Goal: Task Accomplishment & Management: Use online tool/utility

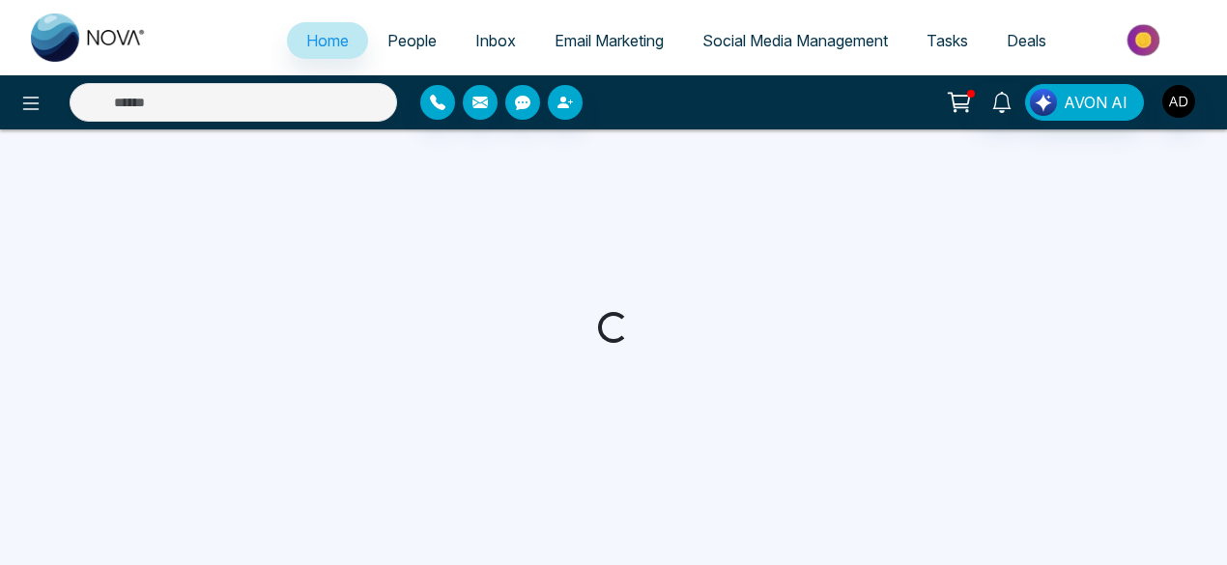
select select "*"
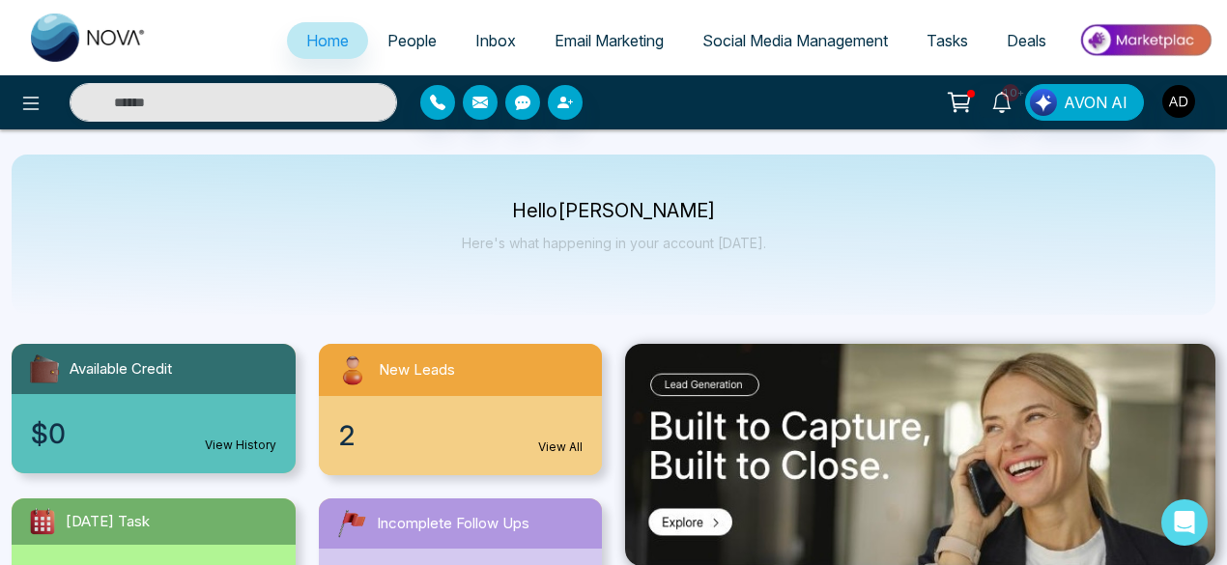
click at [1028, 38] on span "Deals" at bounding box center [1027, 40] width 40 height 19
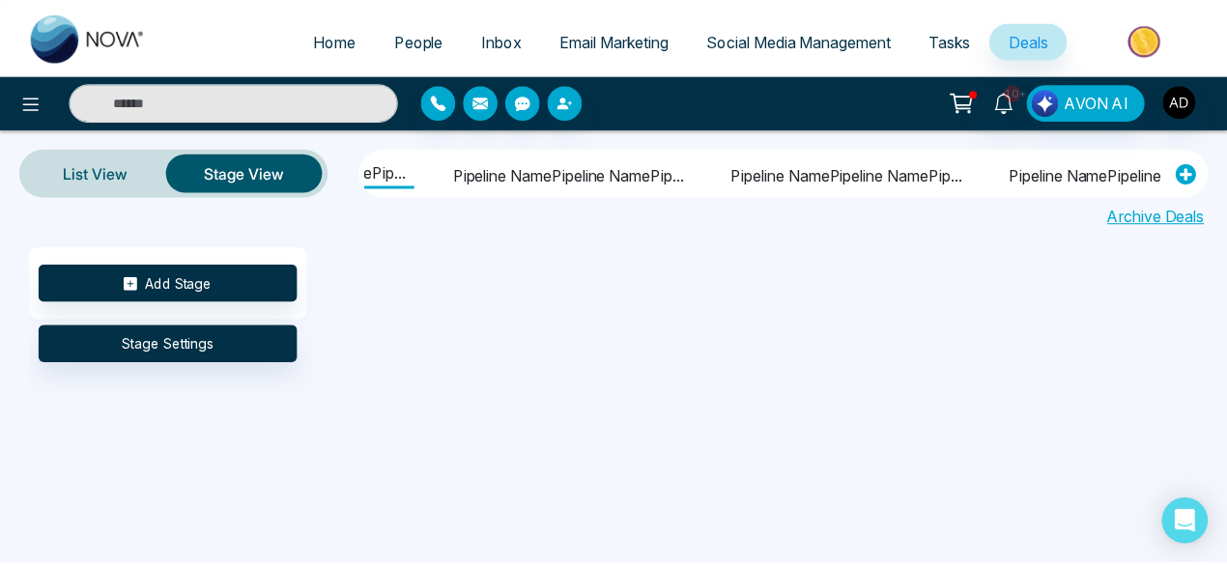
scroll to position [0, 214]
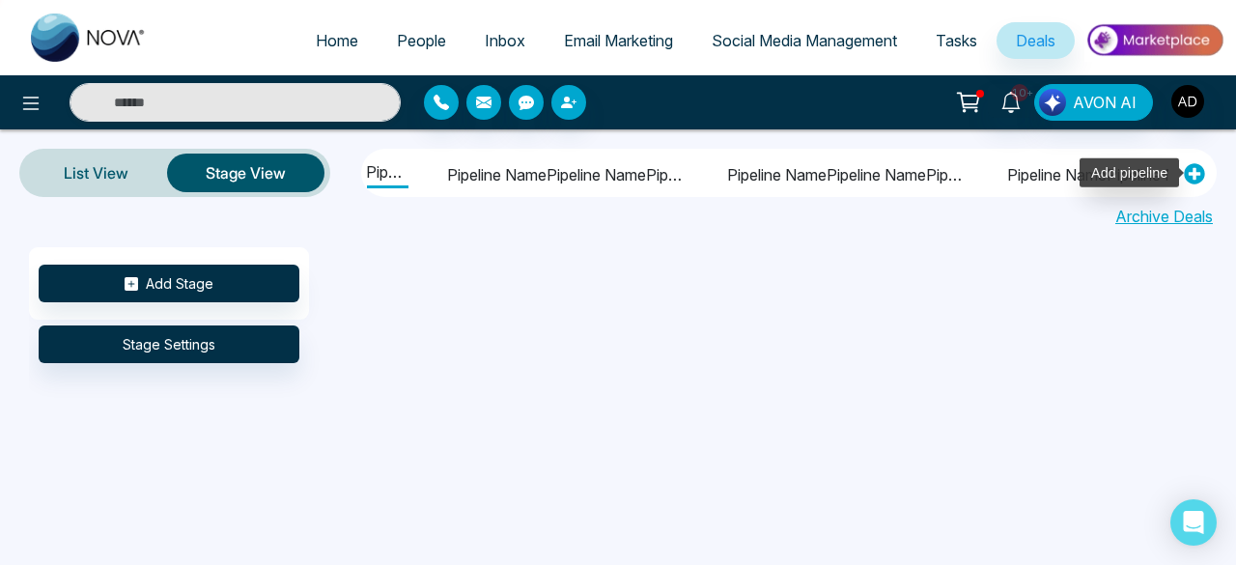
click at [1200, 173] on icon at bounding box center [1194, 173] width 21 height 21
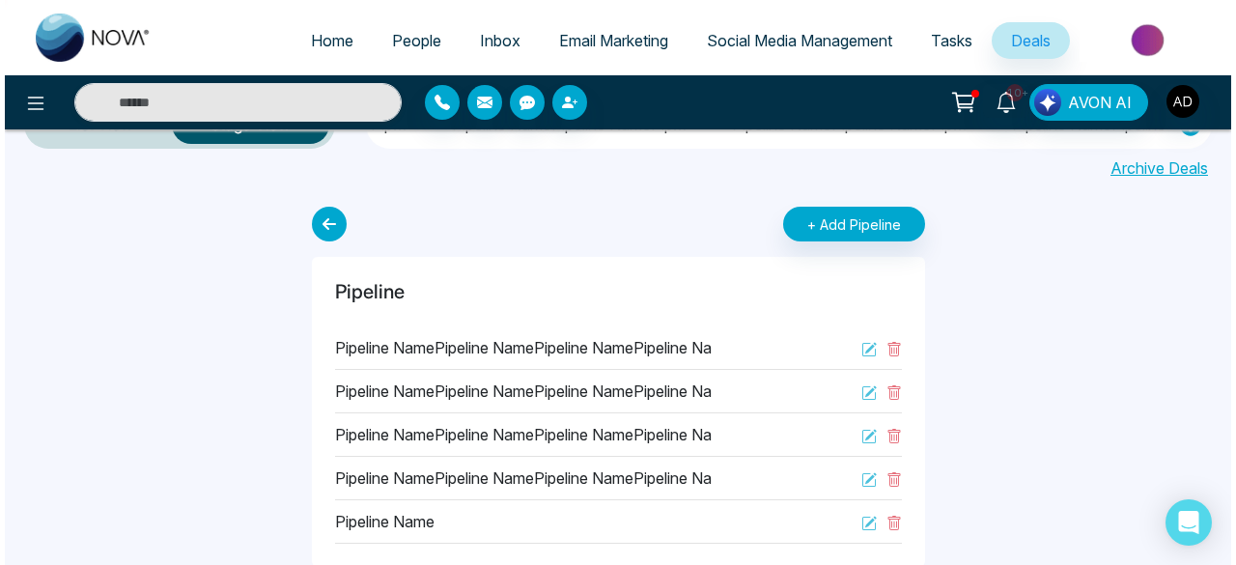
scroll to position [0, 0]
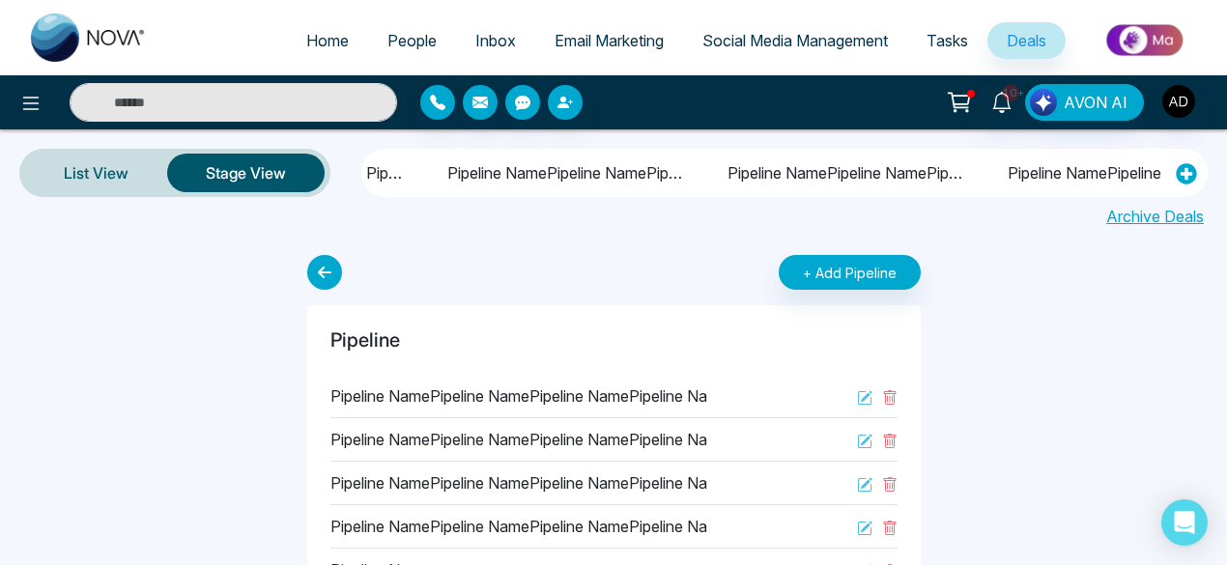
click at [1137, 217] on link "Archive Deals" at bounding box center [1155, 216] width 98 height 23
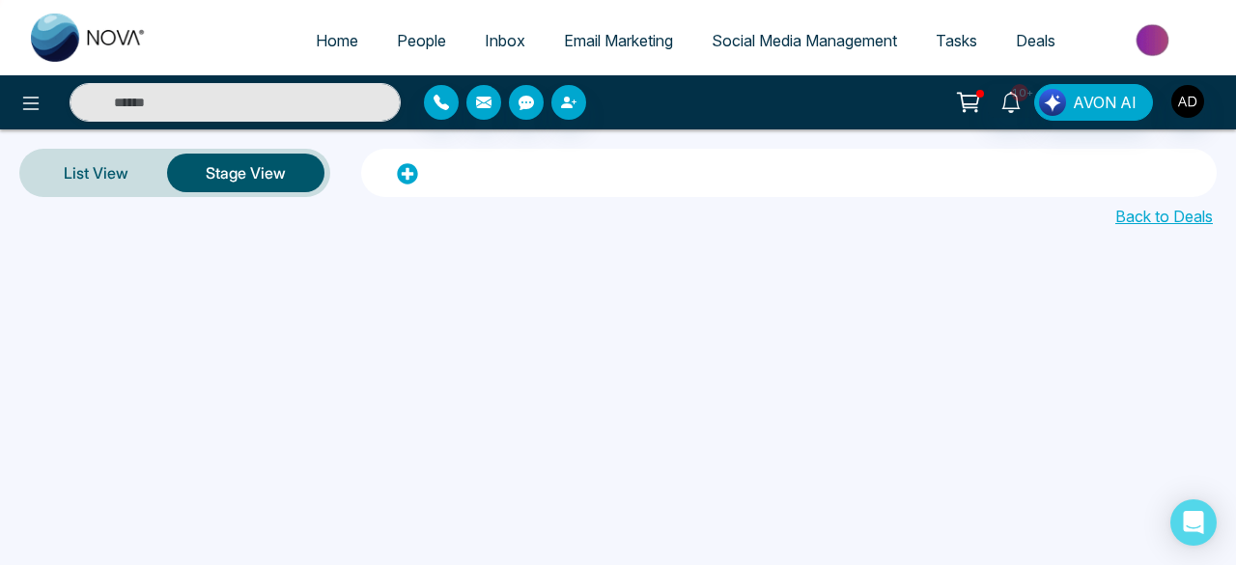
click at [1171, 213] on link "Back to Deals" at bounding box center [1165, 216] width 98 height 23
